Goal: Task Accomplishment & Management: Manage account settings

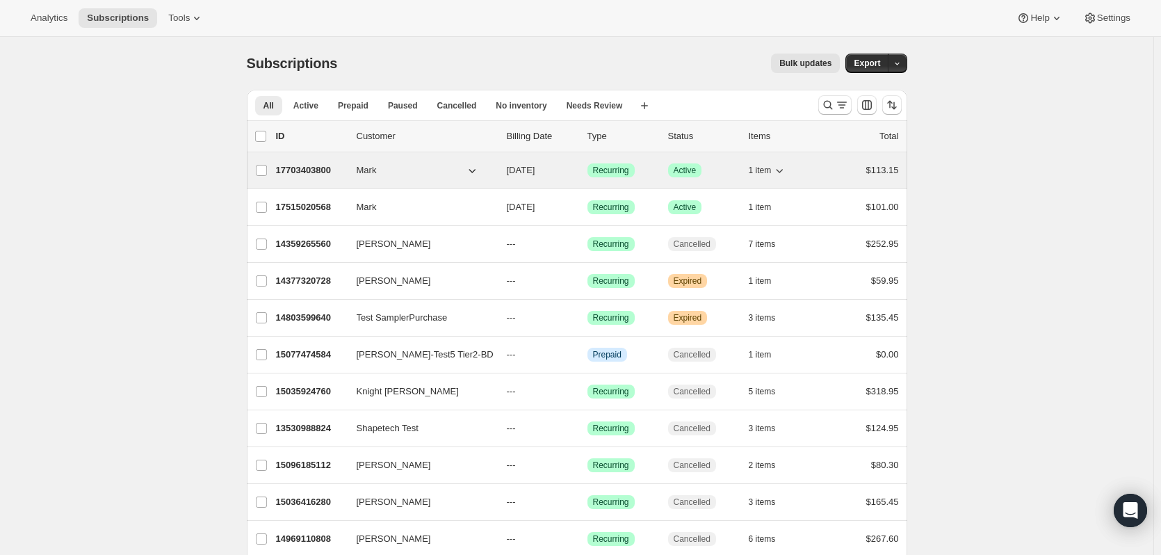
click at [309, 168] on p "17703403800" at bounding box center [311, 170] width 70 height 14
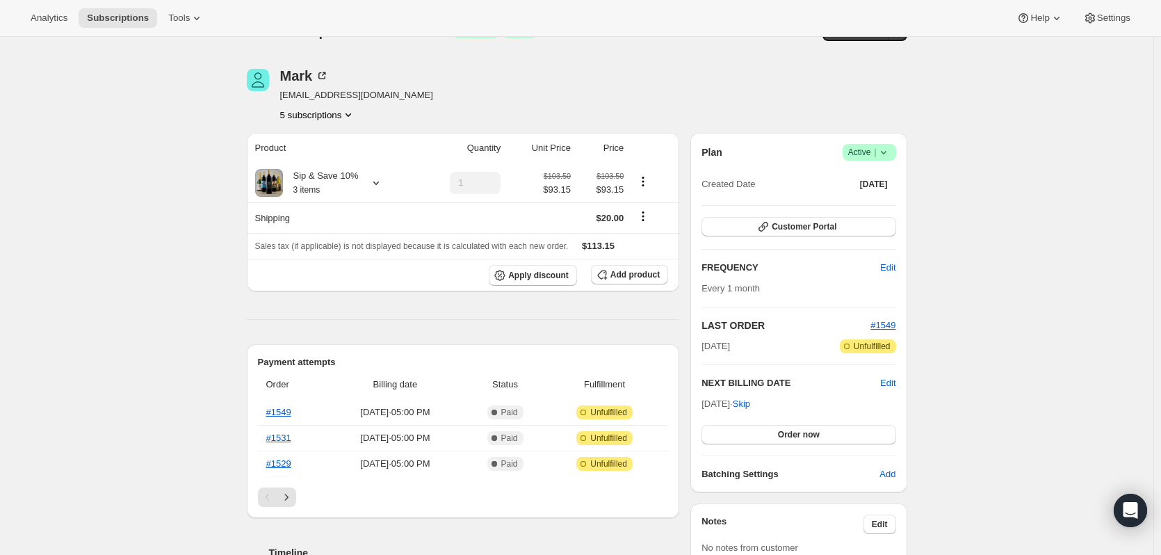
scroll to position [25, 0]
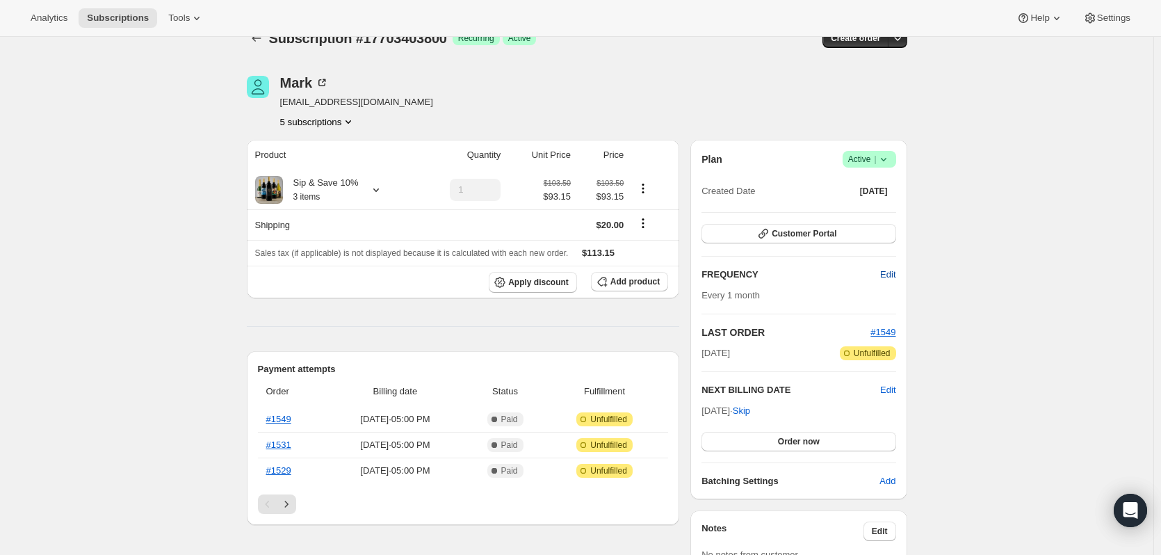
click at [890, 274] on span "Edit" at bounding box center [887, 275] width 15 height 14
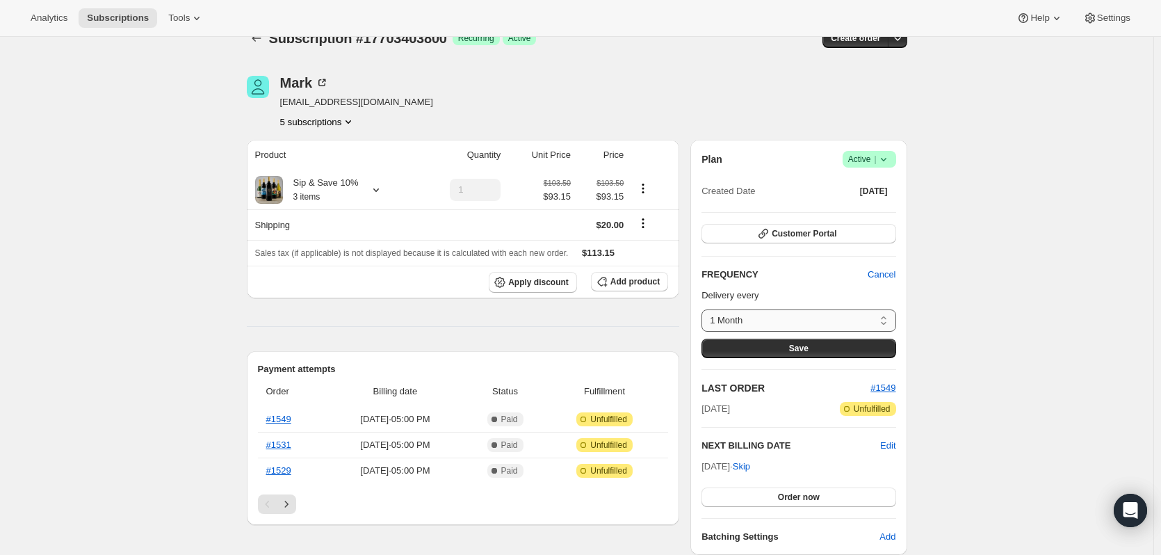
click at [886, 318] on select "1 Month Quarterly Custom..." at bounding box center [799, 320] width 194 height 22
select select "custom"
click at [705, 309] on select "1 Month Quarterly Custom..." at bounding box center [799, 320] width 194 height 22
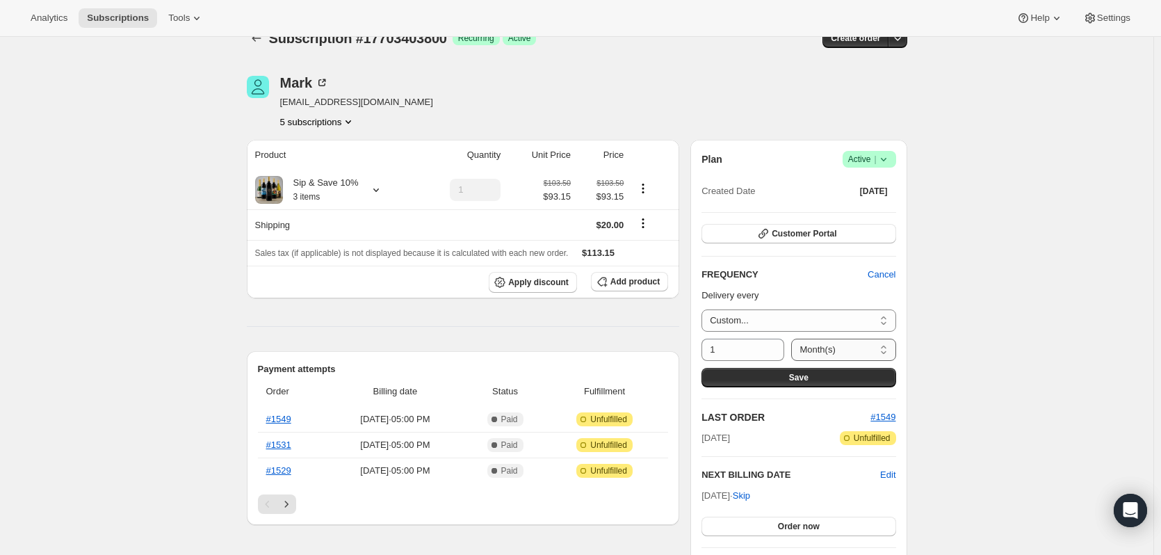
click at [884, 347] on select "Day(s) Week(s) Month(s) Year(s)" at bounding box center [843, 350] width 104 height 22
select select "DAY"
click at [791, 339] on select "Day(s) Week(s) Month(s) Year(s)" at bounding box center [843, 350] width 104 height 22
click at [808, 378] on span "Save" at bounding box center [798, 377] width 19 height 11
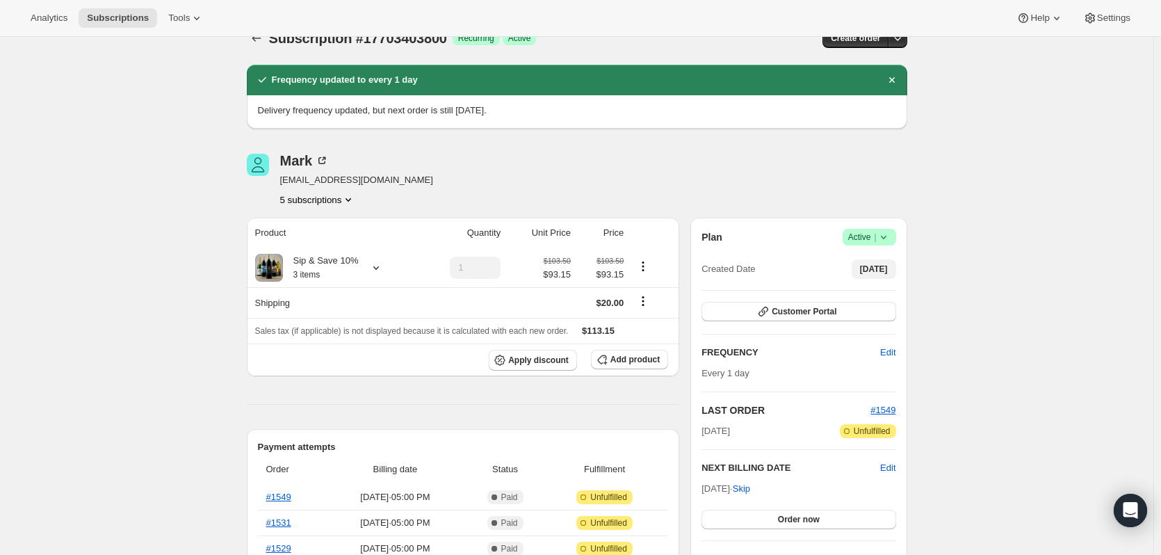
click at [869, 267] on span "[DATE]" at bounding box center [874, 269] width 28 height 11
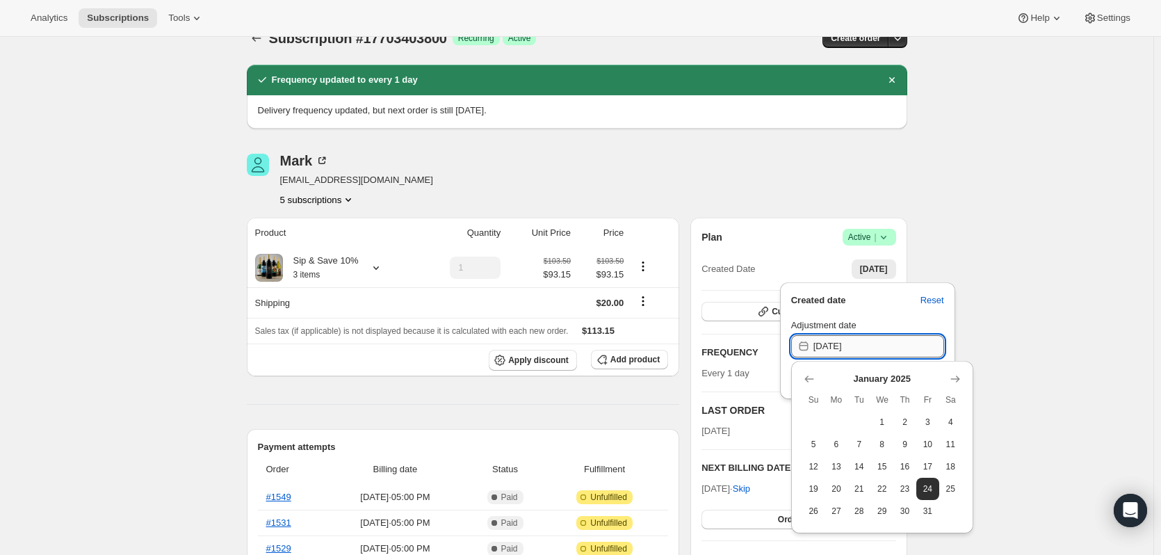
click at [864, 340] on input "[DATE]" at bounding box center [878, 346] width 131 height 22
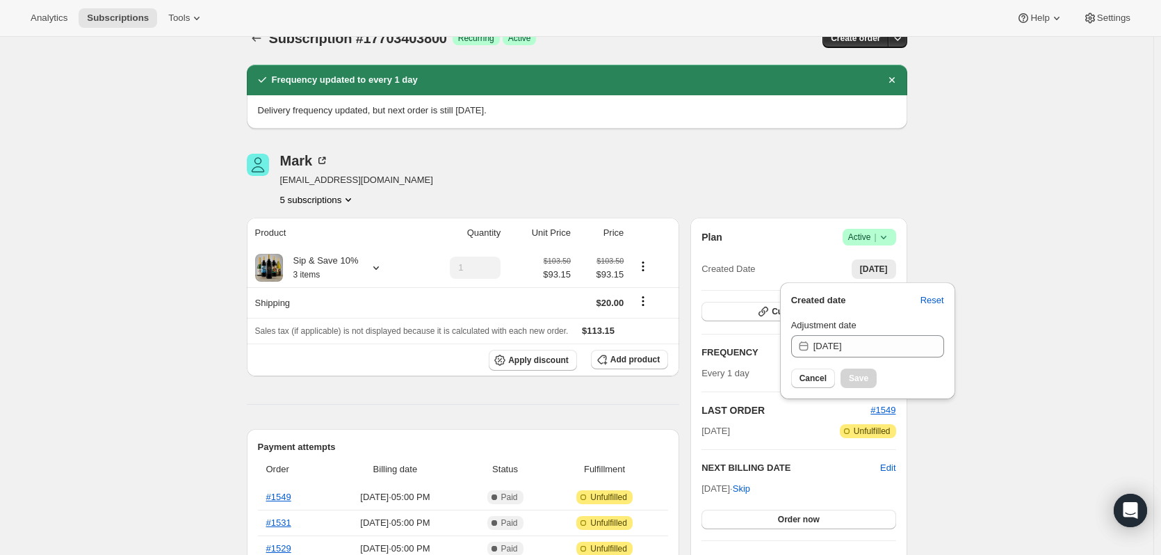
drag, startPoint x: 973, startPoint y: 407, endPoint x: 803, endPoint y: 372, distance: 173.2
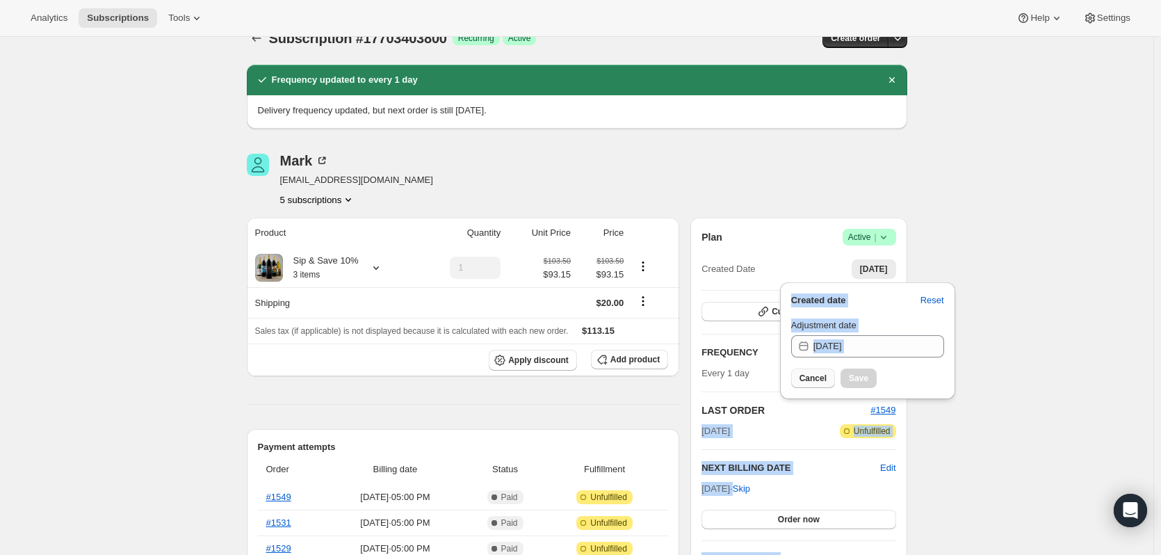
click at [813, 379] on span "Cancel" at bounding box center [813, 378] width 27 height 11
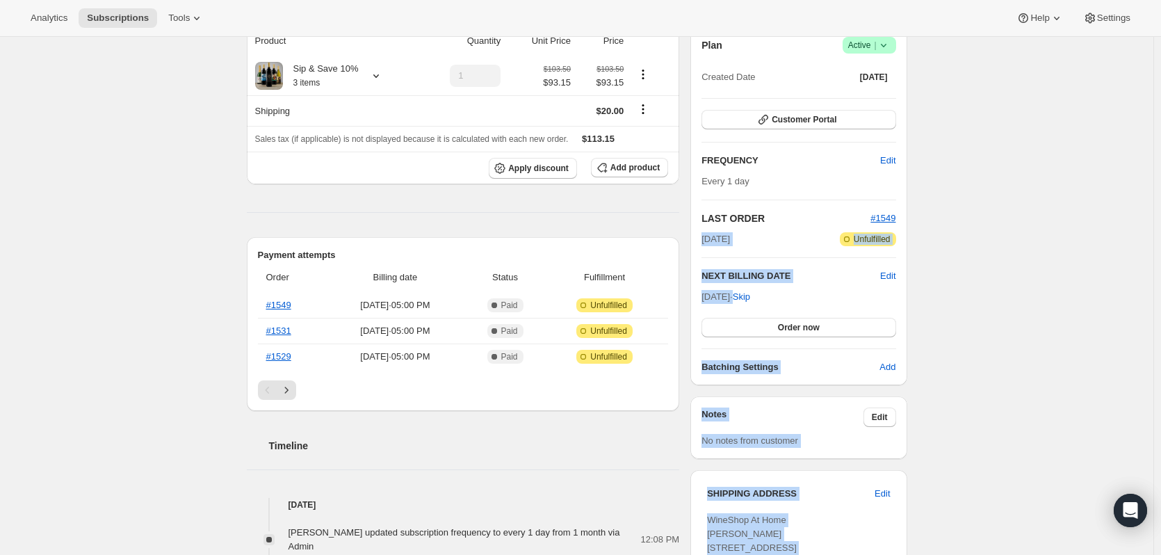
scroll to position [223, 0]
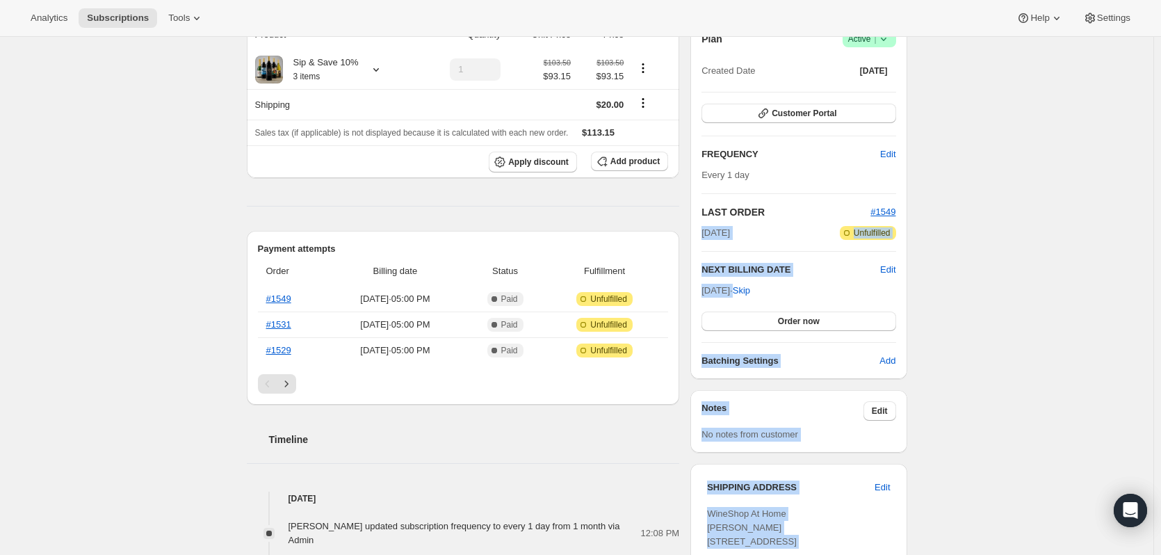
click at [999, 319] on div "Subscription #17703403800. This page is ready Subscription #17703403800 Success…" at bounding box center [576, 431] width 1153 height 1235
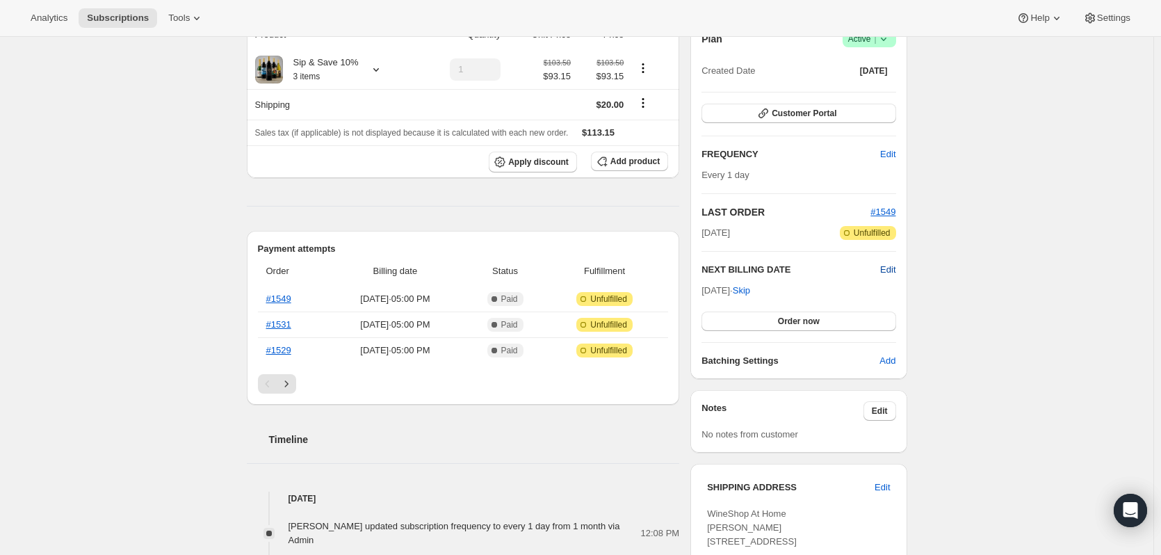
click at [895, 268] on span "Edit" at bounding box center [887, 270] width 15 height 14
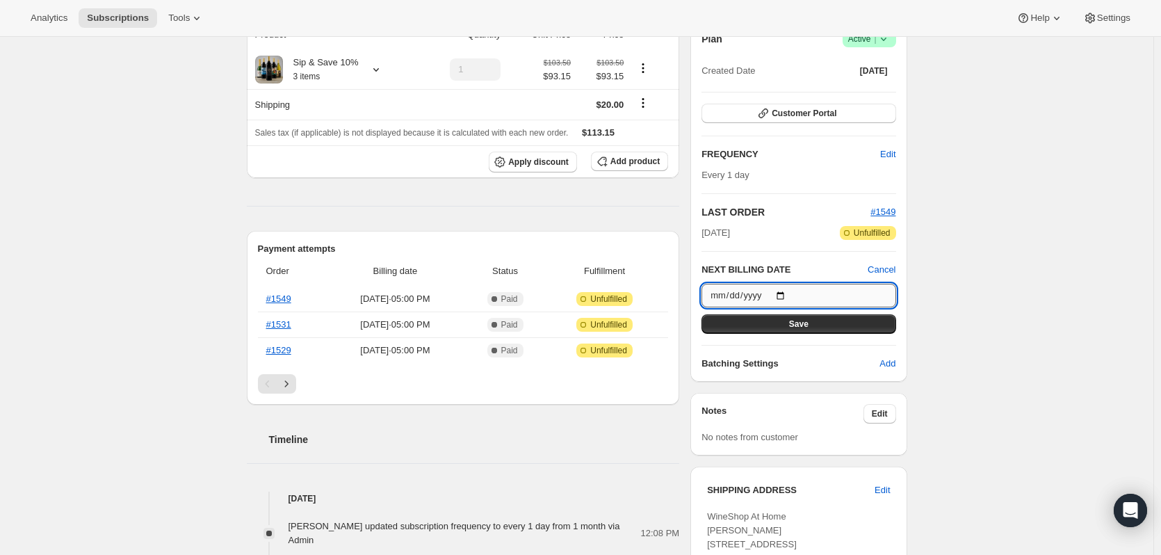
click at [780, 294] on input "[DATE]" at bounding box center [799, 296] width 194 height 24
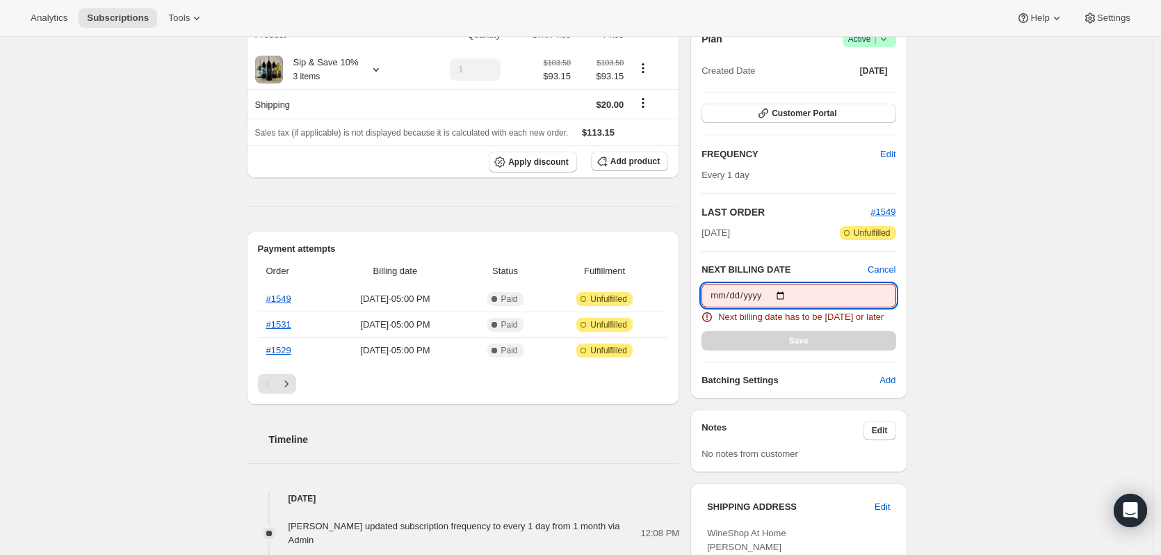
click at [783, 295] on input "[DATE]" at bounding box center [799, 296] width 194 height 24
type input "[DATE]"
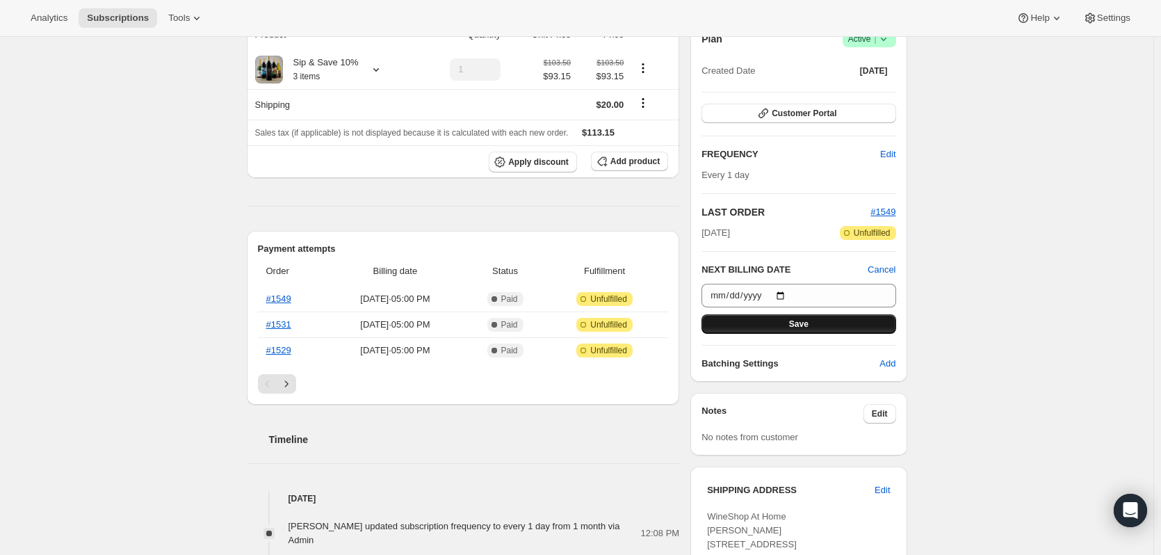
click at [804, 326] on span "Save" at bounding box center [798, 323] width 19 height 11
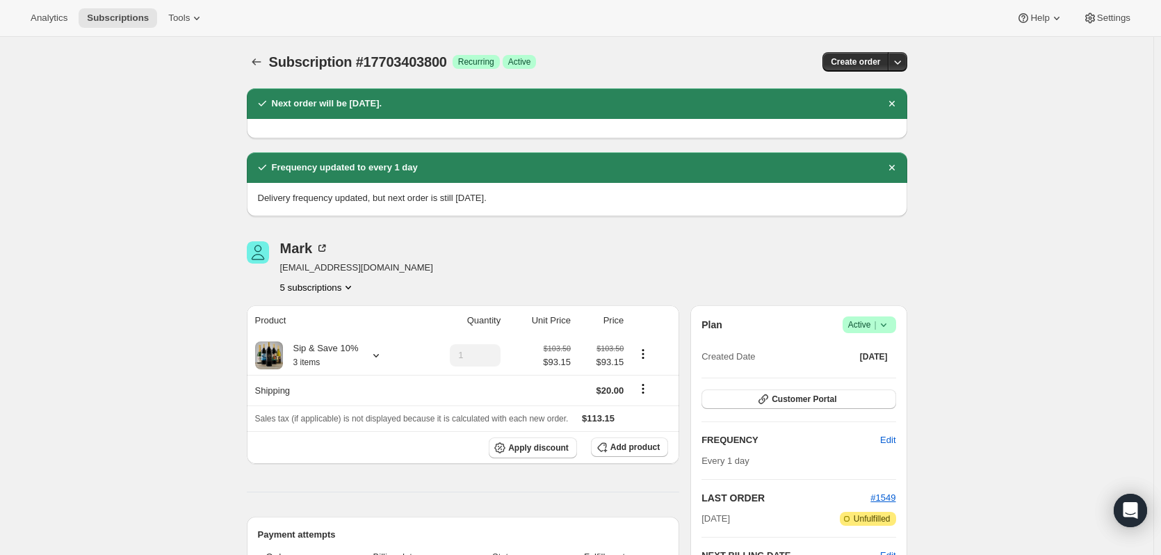
scroll to position [0, 0]
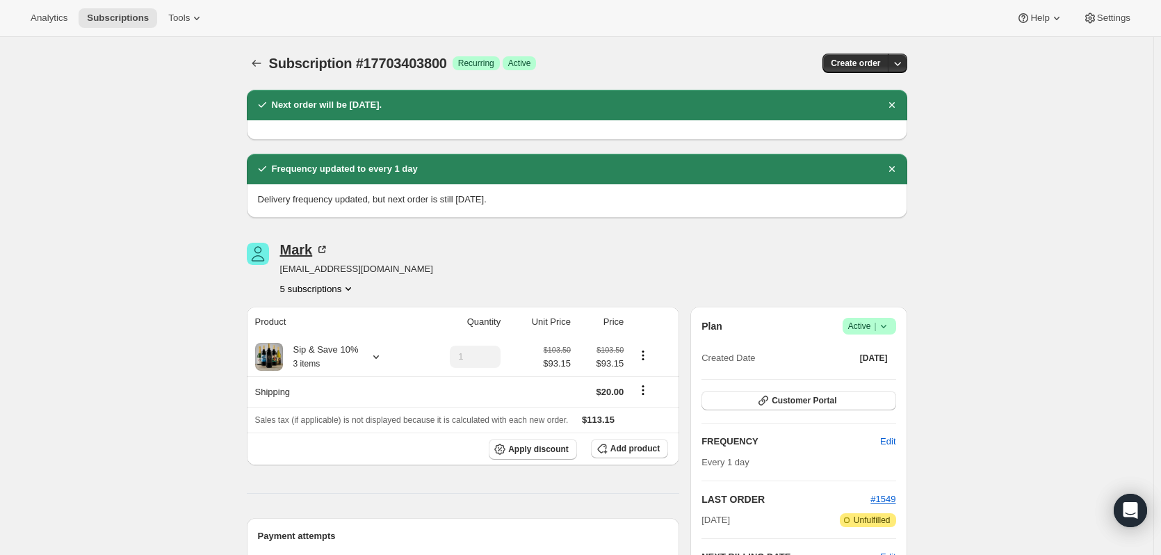
click at [326, 248] on icon at bounding box center [324, 248] width 4 height 4
click at [264, 65] on icon "Subscriptions" at bounding box center [257, 63] width 14 height 14
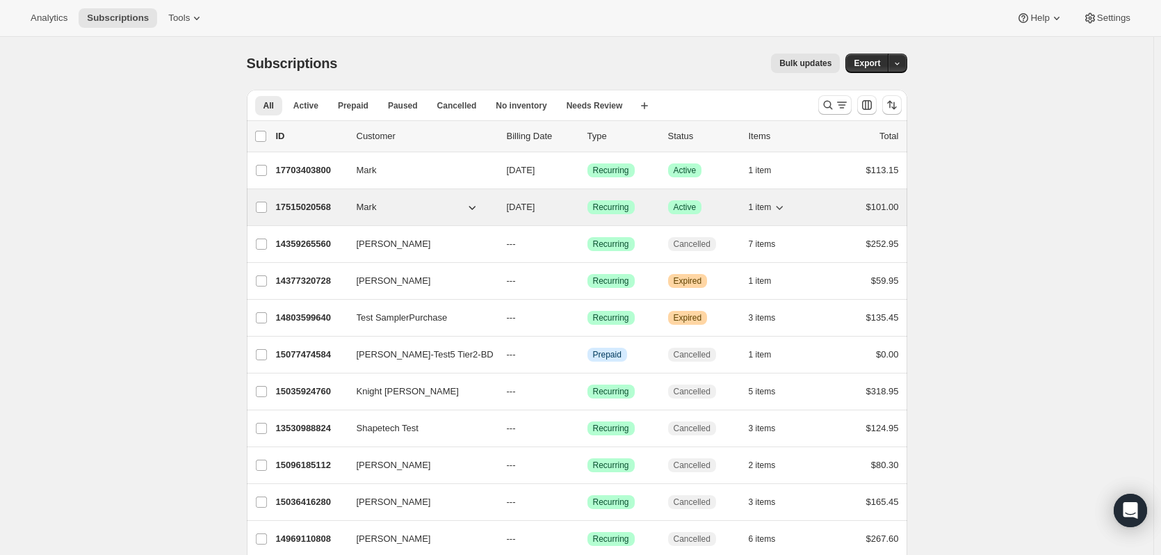
click at [305, 202] on p "17515020568" at bounding box center [311, 207] width 70 height 14
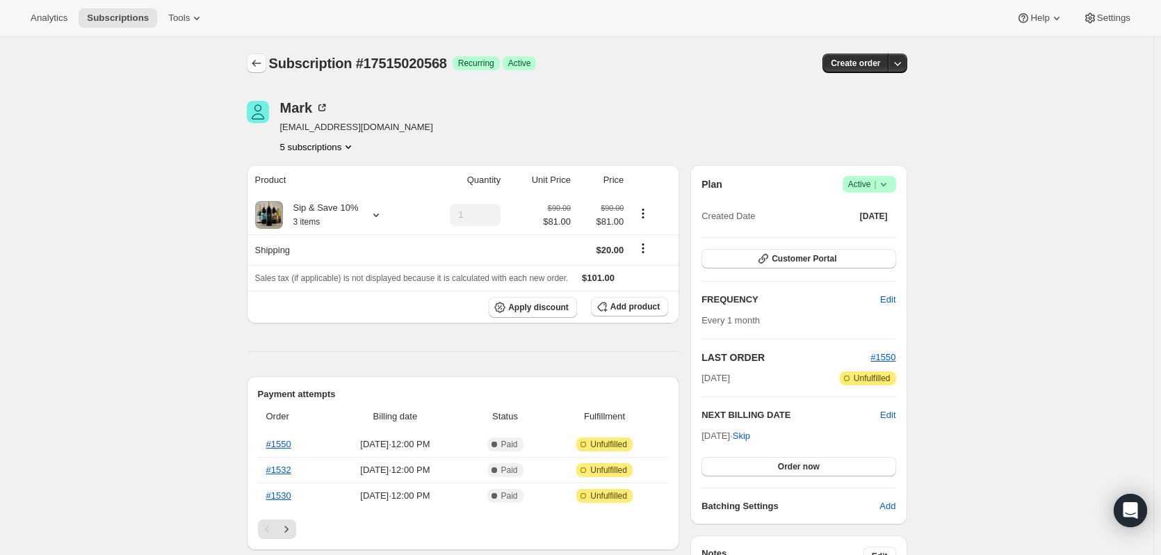
click at [260, 58] on icon "Subscriptions" at bounding box center [257, 63] width 14 height 14
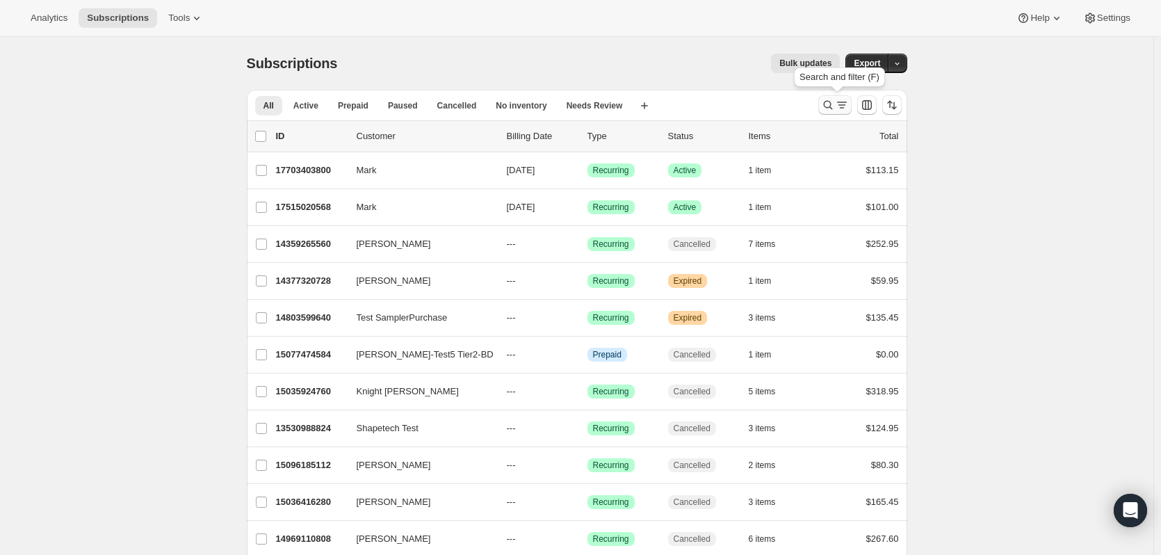
click at [829, 101] on icon "Search and filter results" at bounding box center [828, 105] width 14 height 14
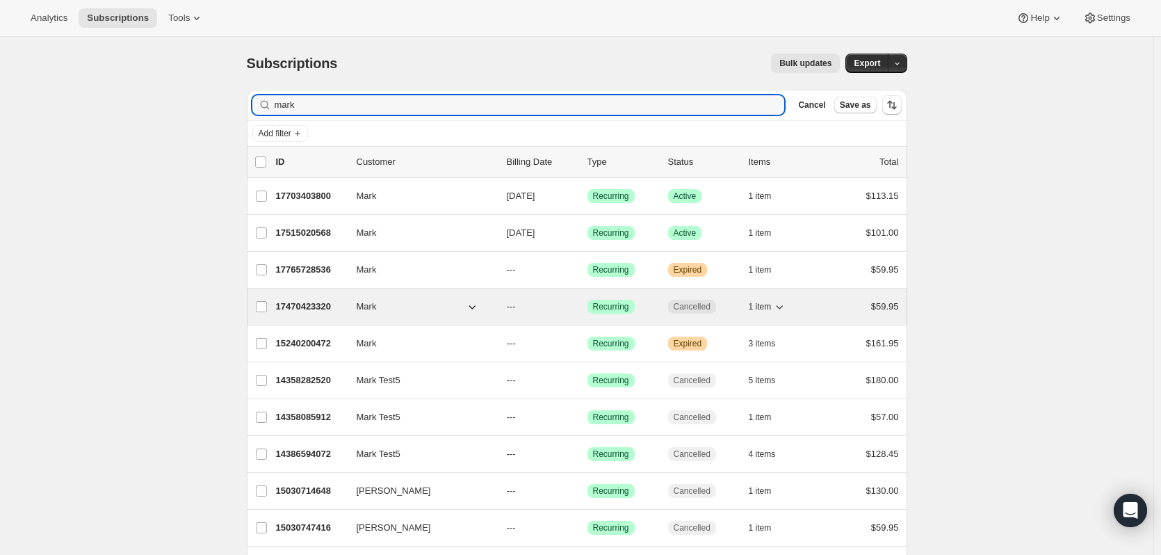
type input "mark"
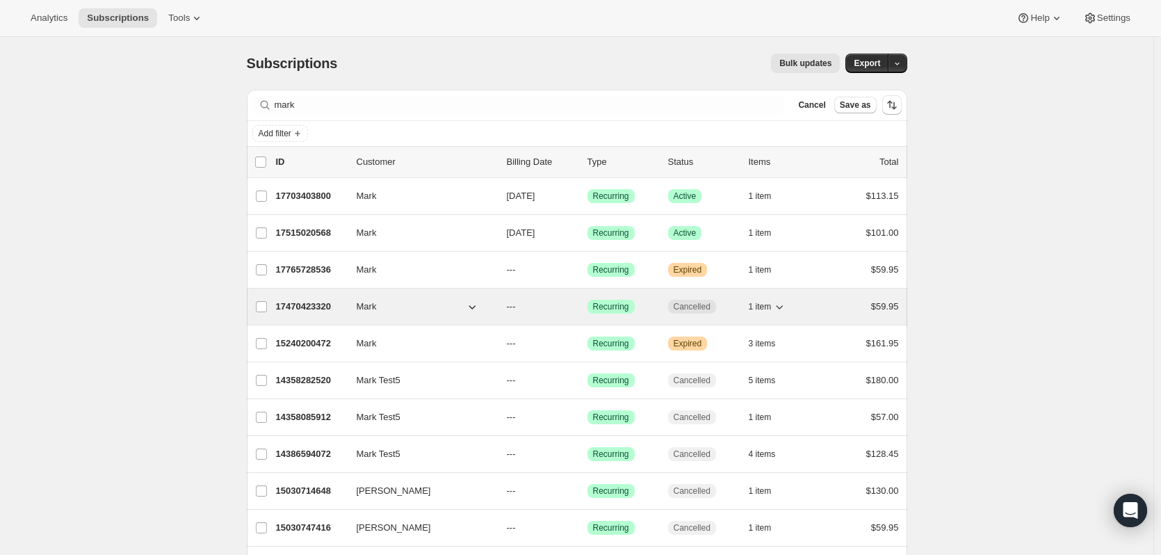
click at [786, 305] on icon "button" at bounding box center [779, 307] width 14 height 14
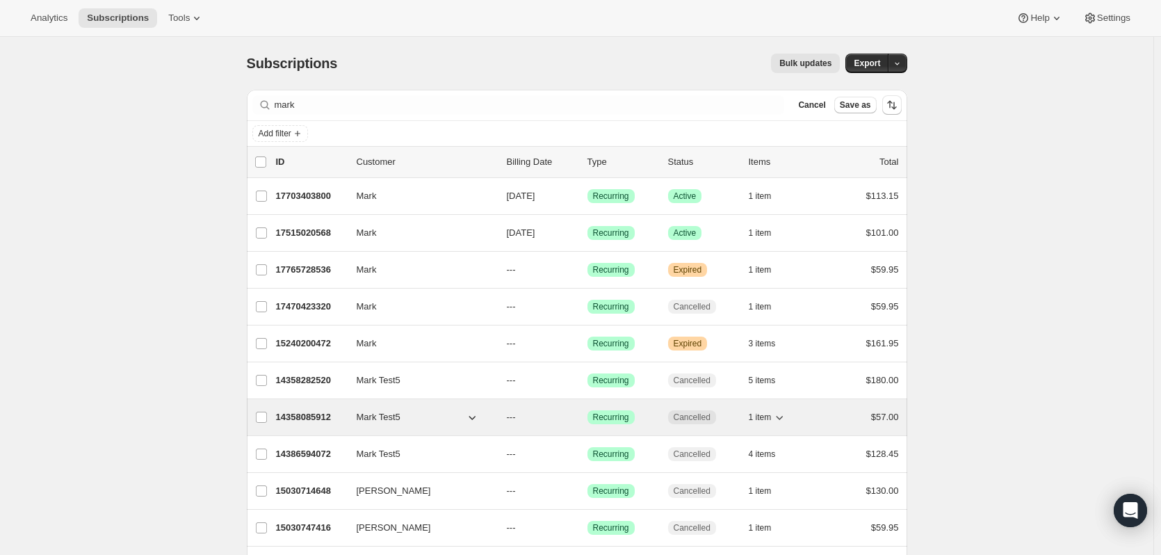
click at [783, 418] on icon "button" at bounding box center [780, 418] width 7 height 4
click at [305, 417] on p "14358085912" at bounding box center [311, 417] width 70 height 14
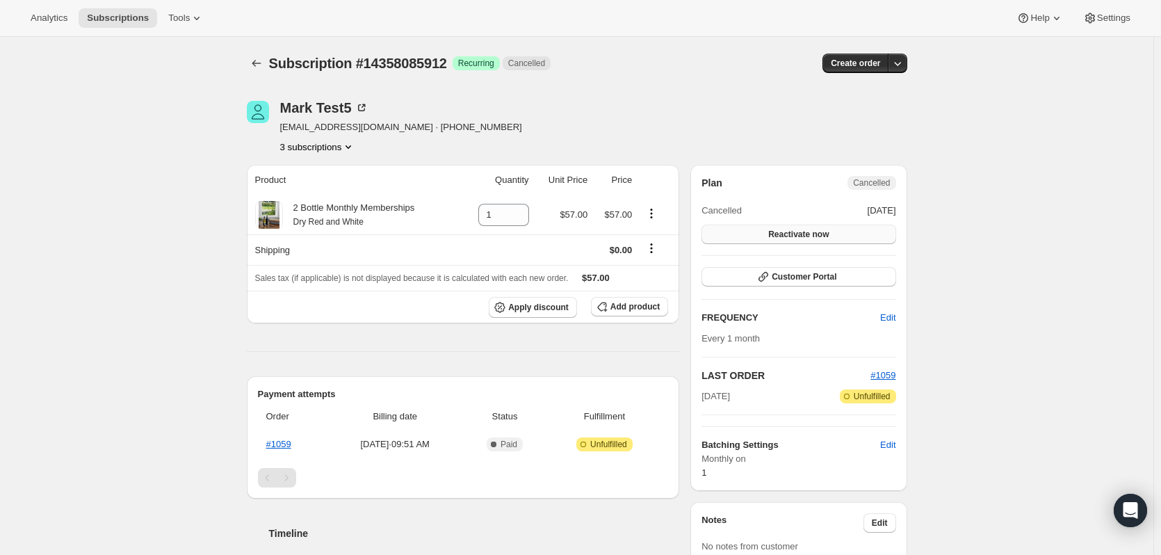
click at [838, 234] on button "Reactivate now" at bounding box center [799, 234] width 194 height 19
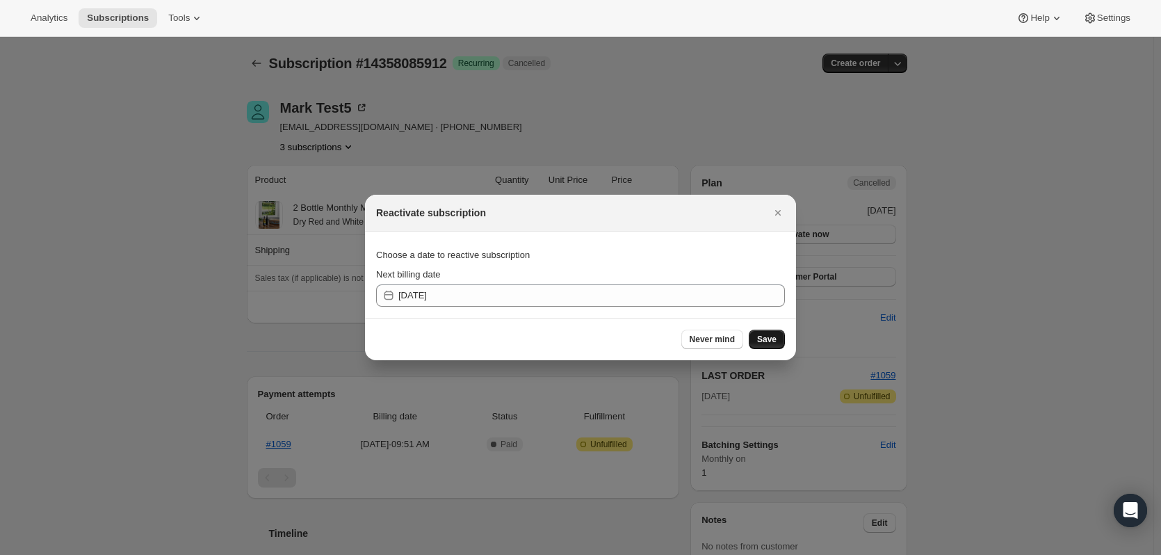
click at [777, 335] on button "Save" at bounding box center [767, 339] width 36 height 19
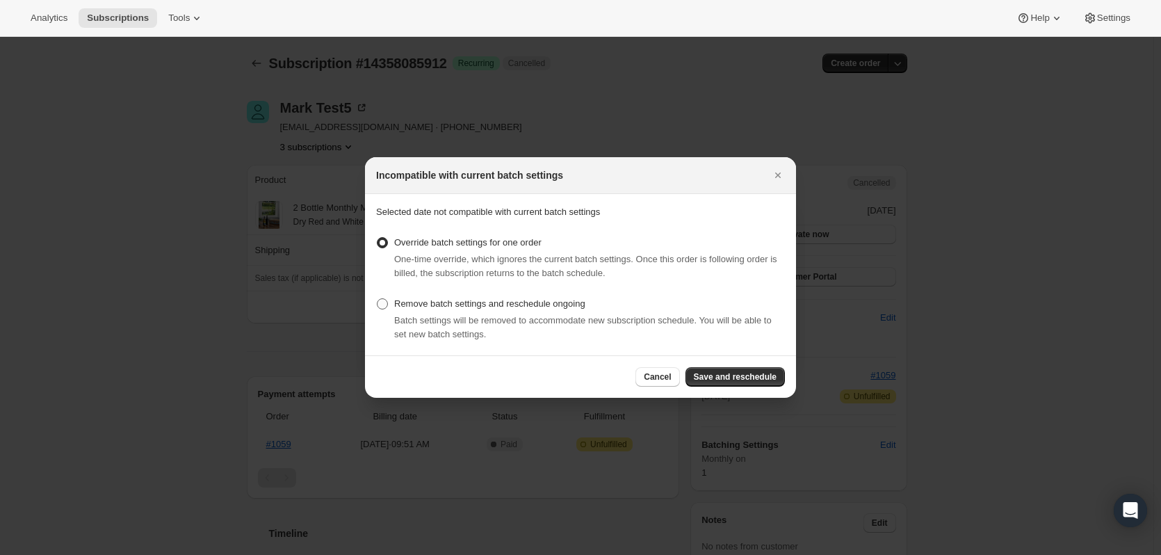
click at [419, 305] on span "Remove batch settings and reschedule ongoing" at bounding box center [489, 303] width 191 height 10
click at [378, 299] on input "Remove batch settings and reschedule ongoing" at bounding box center [377, 298] width 1 height 1
radio input "true"
click at [738, 378] on span "Save and reschedule" at bounding box center [735, 376] width 83 height 11
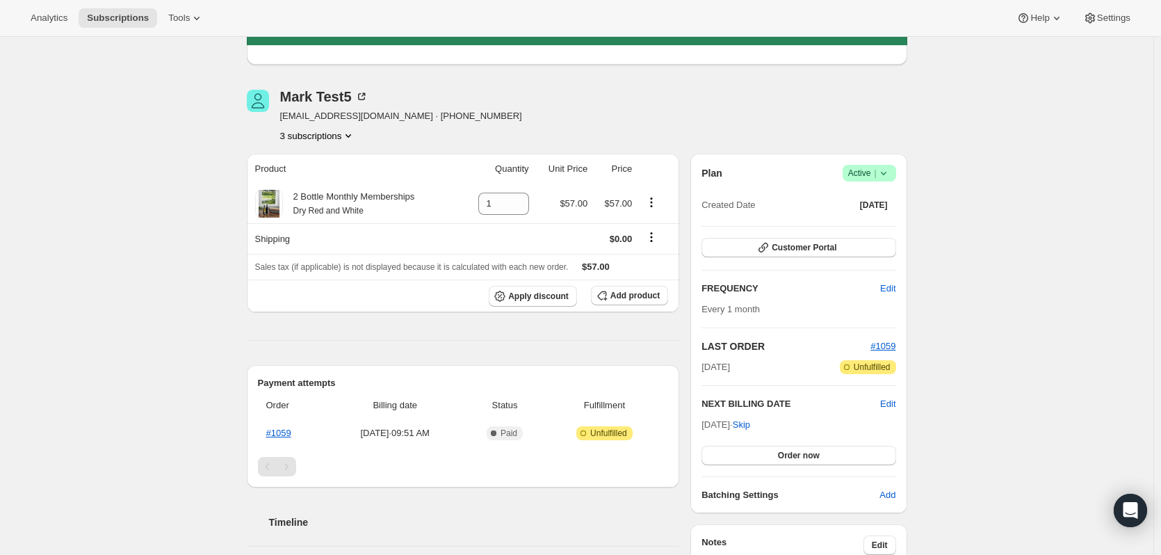
scroll to position [99, 0]
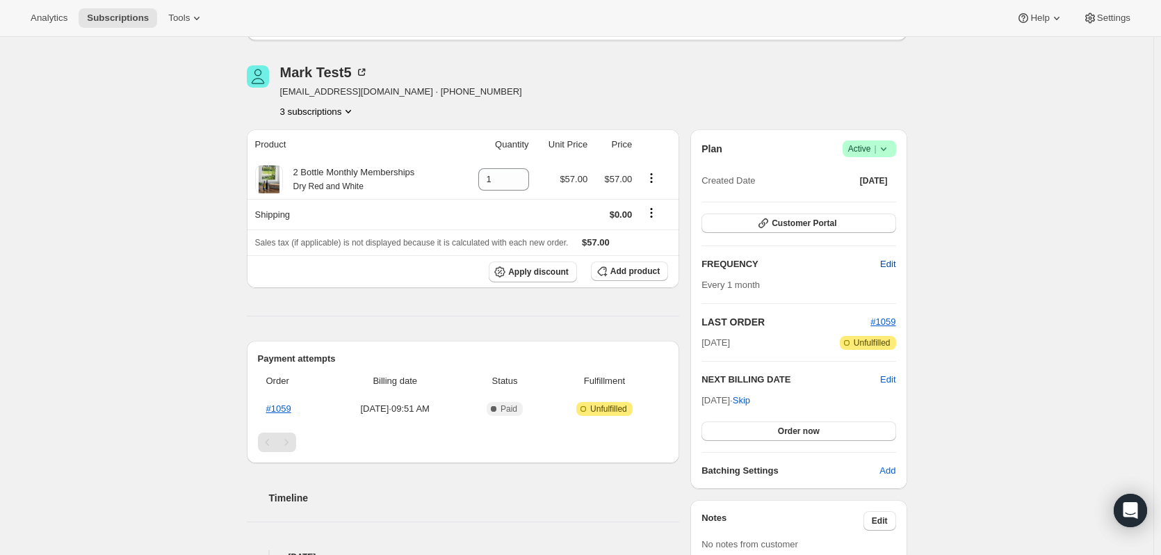
click at [886, 264] on span "Edit" at bounding box center [887, 264] width 15 height 14
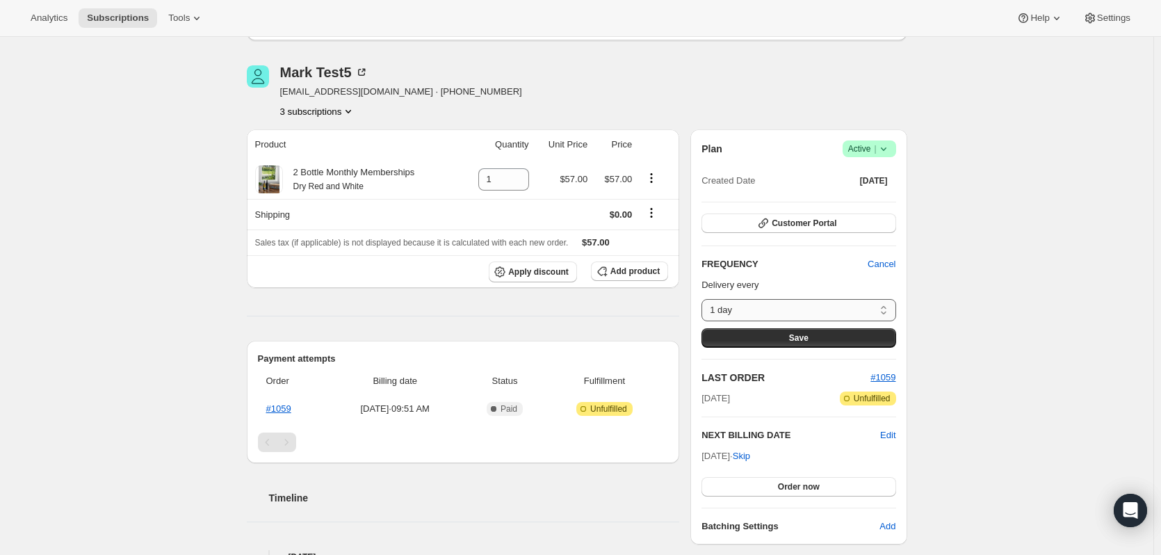
click at [807, 309] on select "1 day Custom..." at bounding box center [799, 310] width 194 height 22
drag, startPoint x: 968, startPoint y: 300, endPoint x: 959, endPoint y: 300, distance: 8.3
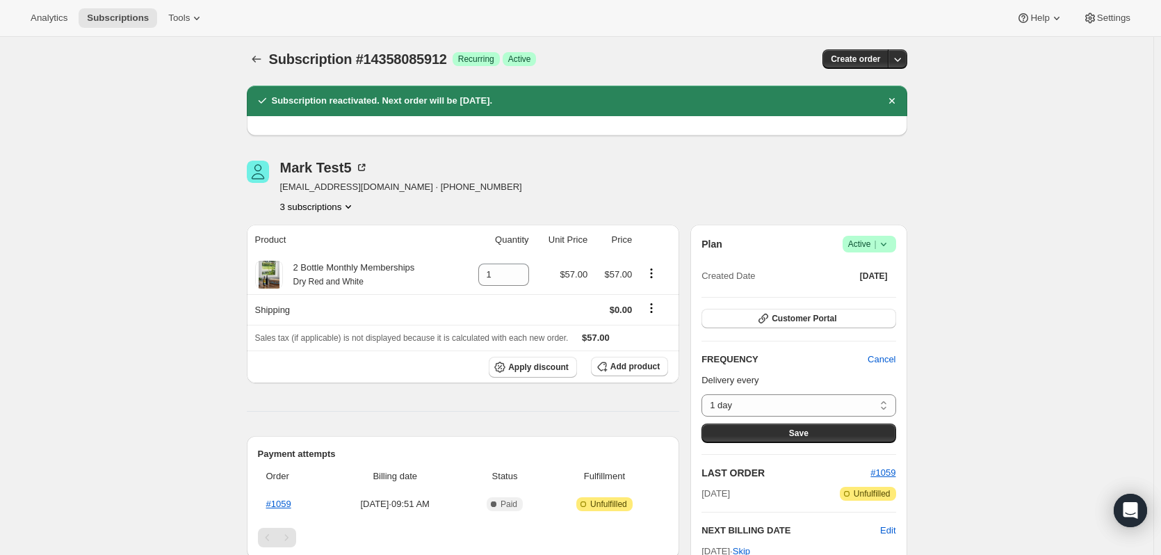
scroll to position [0, 0]
